Goal: Transaction & Acquisition: Obtain resource

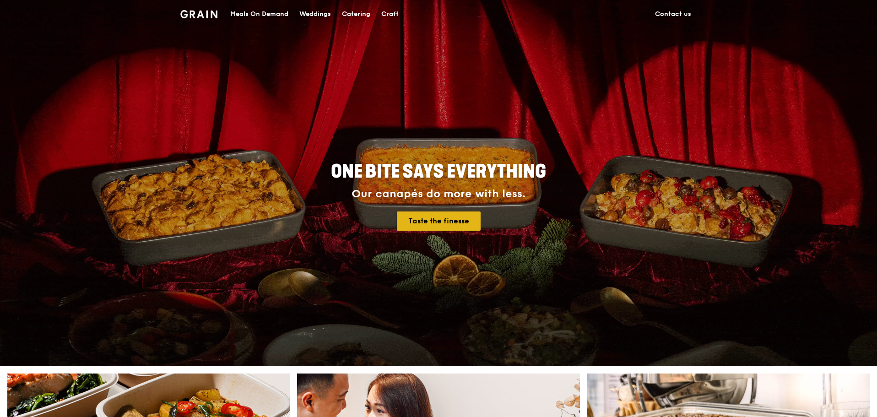
click at [449, 226] on link "Taste the finesse" at bounding box center [439, 221] width 84 height 19
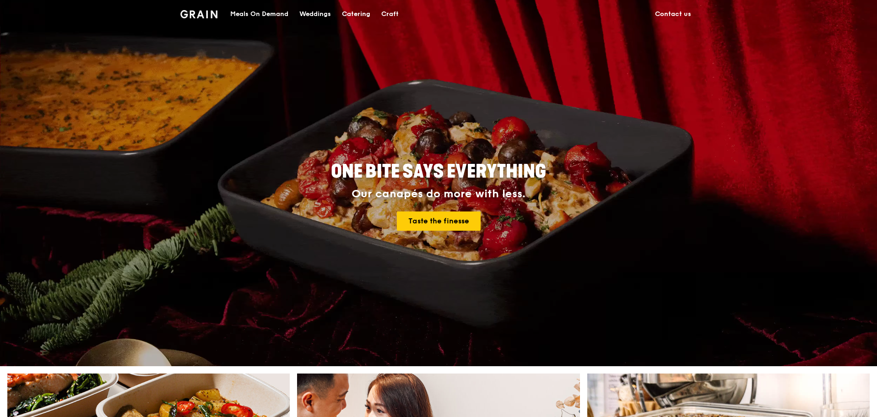
click at [353, 16] on div "Catering" at bounding box center [356, 13] width 28 height 27
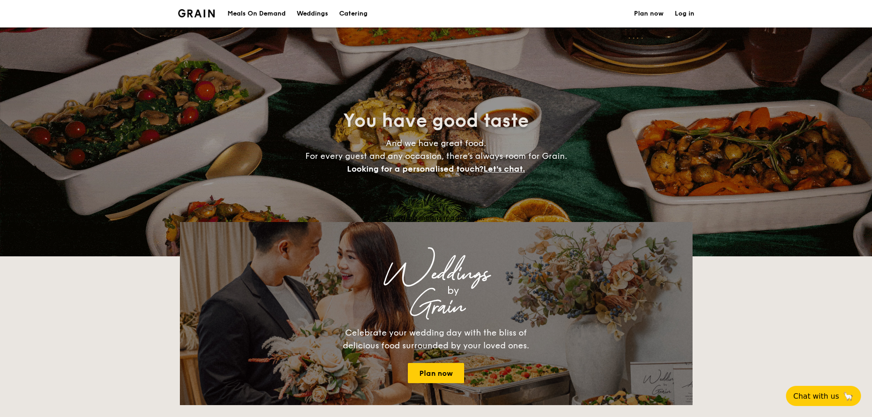
select select
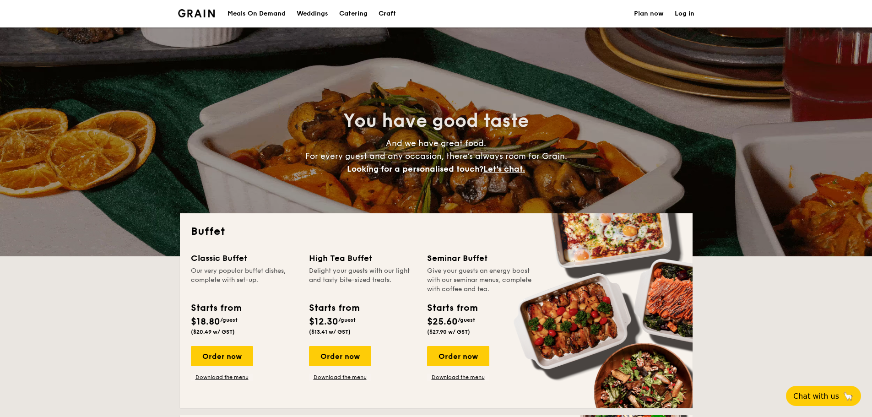
click at [356, 372] on div "Order now Download the menu" at bounding box center [340, 363] width 62 height 35
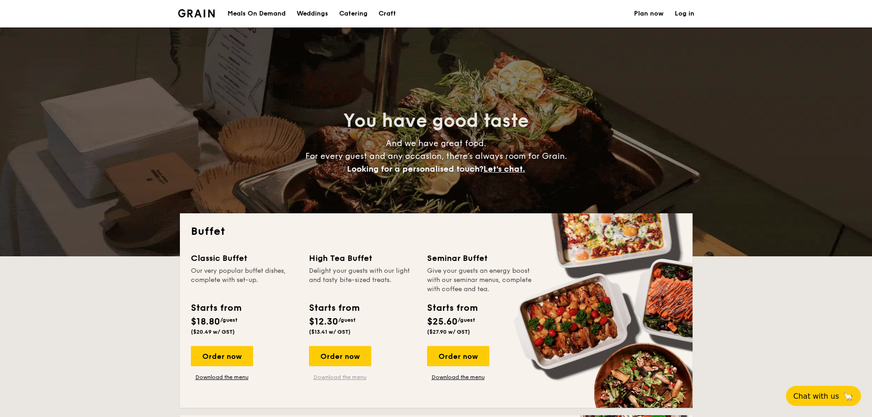
click at [356, 376] on link "Download the menu" at bounding box center [340, 377] width 62 height 7
